Goal: Transaction & Acquisition: Purchase product/service

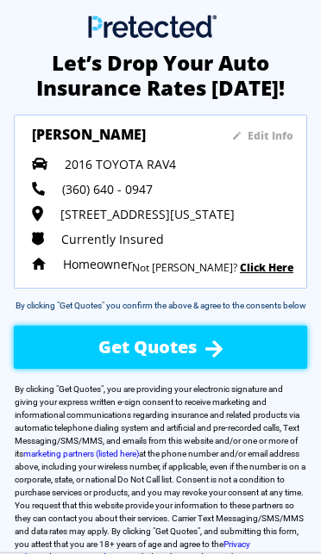
click at [279, 131] on sapn "Edit Info" at bounding box center [270, 135] width 46 height 15
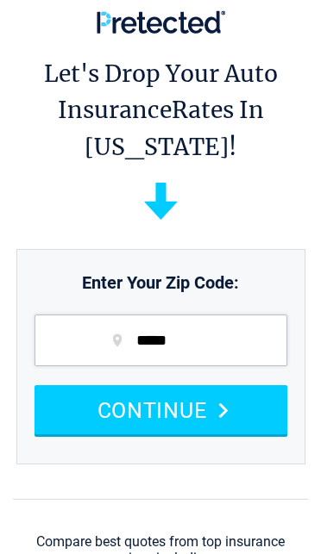
click at [244, 417] on button "CONTINUE" at bounding box center [160, 409] width 253 height 49
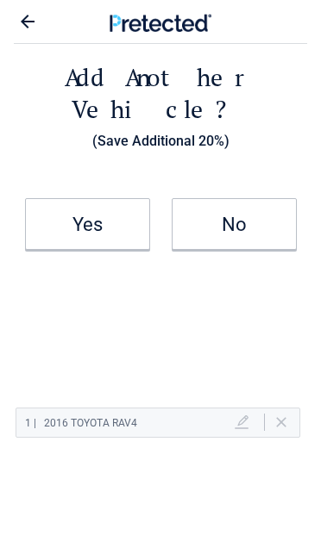
click at [28, 22] on icon at bounding box center [28, 22] width 14 height 14
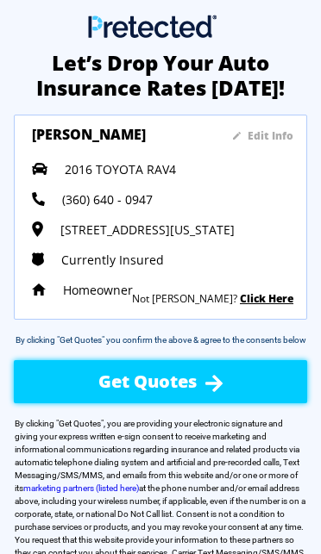
click at [266, 134] on sapn "Edit Info" at bounding box center [270, 135] width 46 height 15
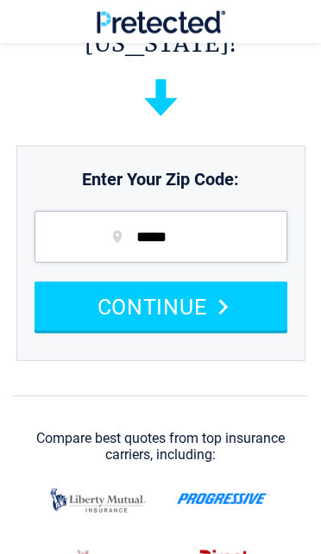
click at [183, 309] on button "CONTINUE" at bounding box center [160, 306] width 253 height 49
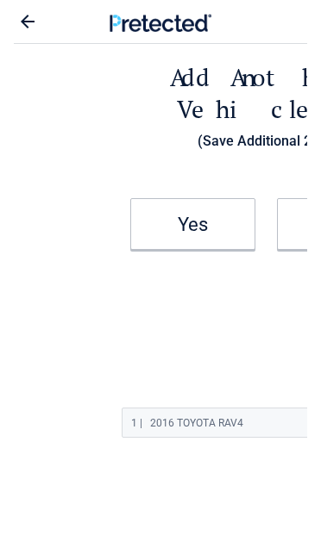
select select "**********"
select select "*******"
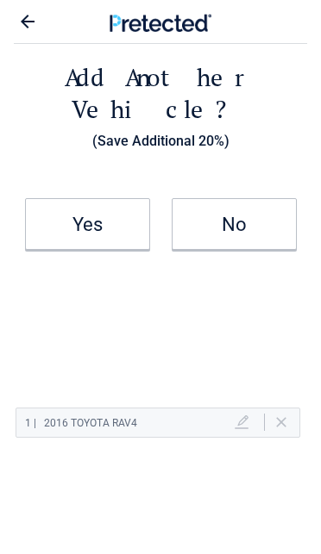
click at [239, 220] on h2 "No" at bounding box center [234, 225] width 122 height 10
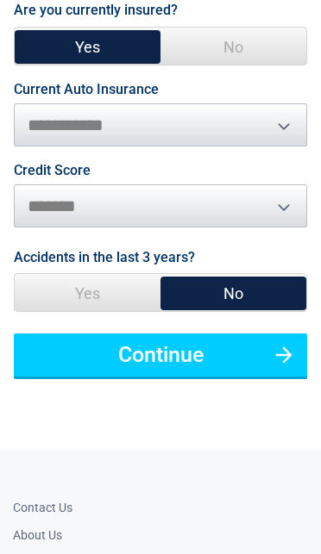
click at [220, 334] on button "Continue" at bounding box center [160, 355] width 293 height 43
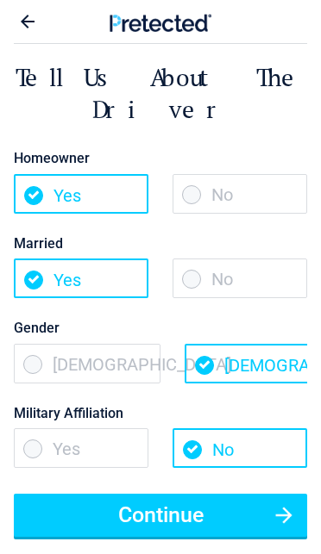
click at [232, 259] on span "No" at bounding box center [239, 279] width 134 height 40
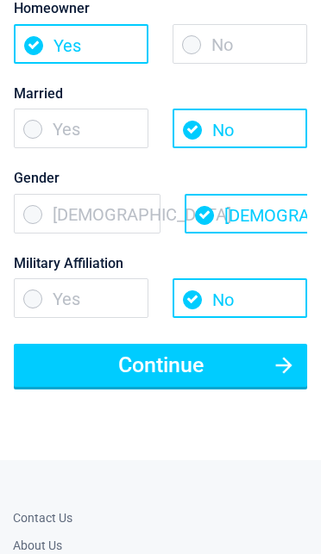
scroll to position [150, 0]
click at [188, 344] on button "Continue" at bounding box center [160, 365] width 293 height 43
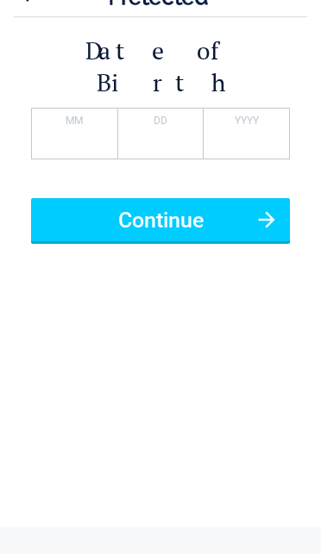
scroll to position [0, 0]
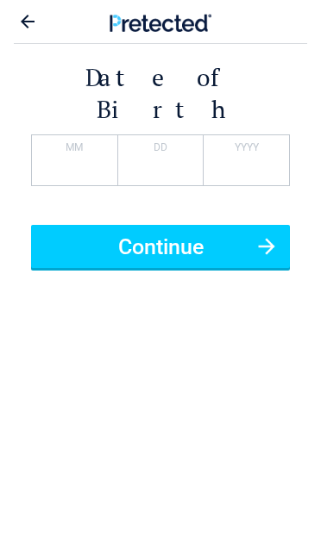
click at [185, 225] on button "Continue" at bounding box center [160, 246] width 259 height 43
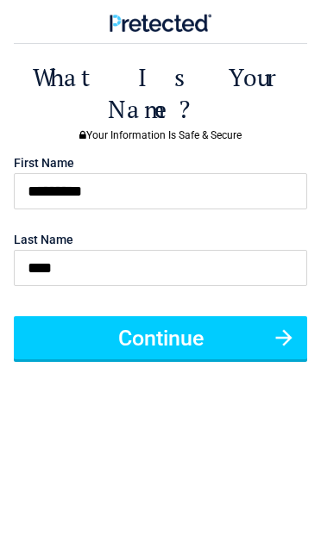
click at [178, 316] on button "Continue" at bounding box center [160, 337] width 293 height 43
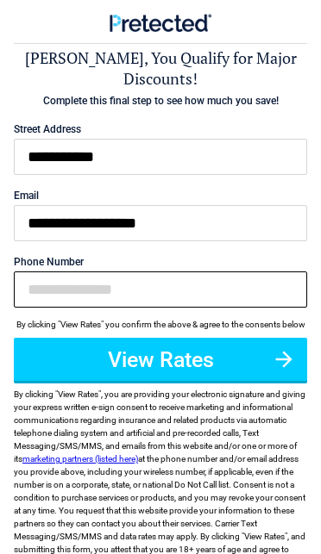
click at [95, 285] on input "Phone Number" at bounding box center [160, 290] width 293 height 36
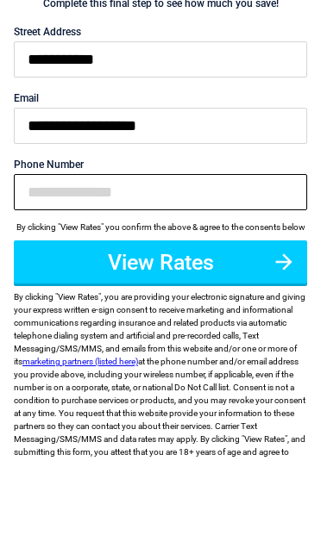
type input "**********"
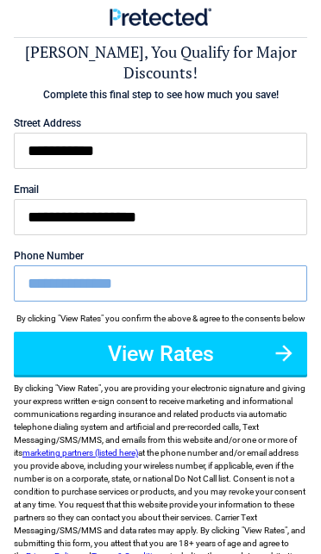
scroll to position [6, 0]
click at [190, 360] on button "View Rates" at bounding box center [160, 353] width 293 height 43
